Goal: Task Accomplishment & Management: Manage account settings

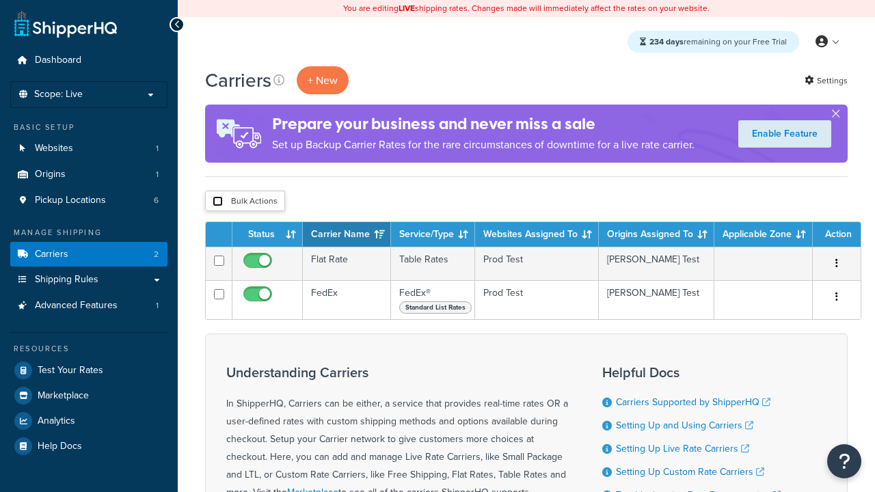
click at [217, 202] on input "checkbox" at bounding box center [218, 201] width 10 height 10
checkbox input "true"
click at [0, 0] on button "Delete" at bounding box center [0, 0] width 0 height 0
